Goal: Check status: Check status

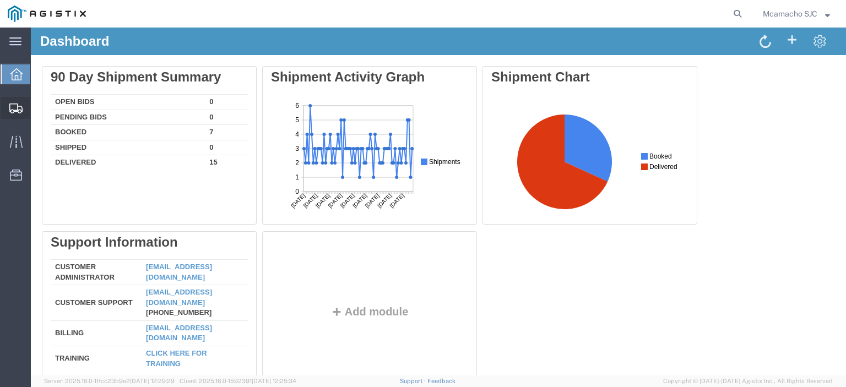
click at [38, 105] on span "Shipments" at bounding box center [34, 108] width 8 height 22
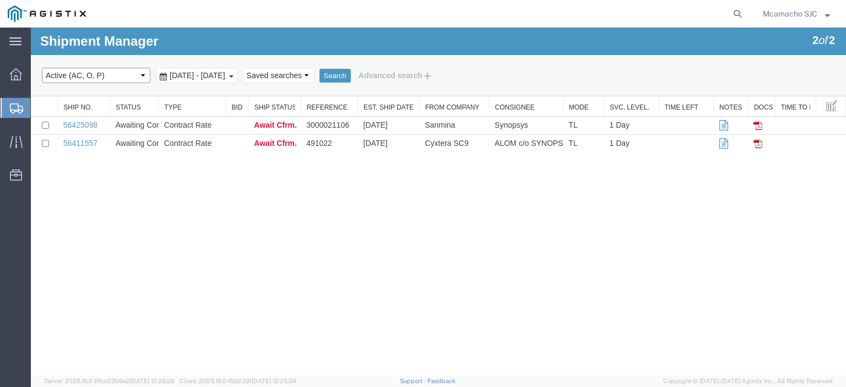
click at [116, 79] on select "Select status Active (AC, O, P) All Approved Awaiting Confirmation (AC) Booked …" at bounding box center [96, 75] width 108 height 15
select select "ALL"
click at [42, 68] on select "Select status Active (AC, O, P) All Approved Awaiting Confirmation (AC) Booked …" at bounding box center [96, 75] width 108 height 15
click at [351, 75] on button "Search" at bounding box center [334, 76] width 31 height 14
